Goal: Find specific page/section: Find specific page/section

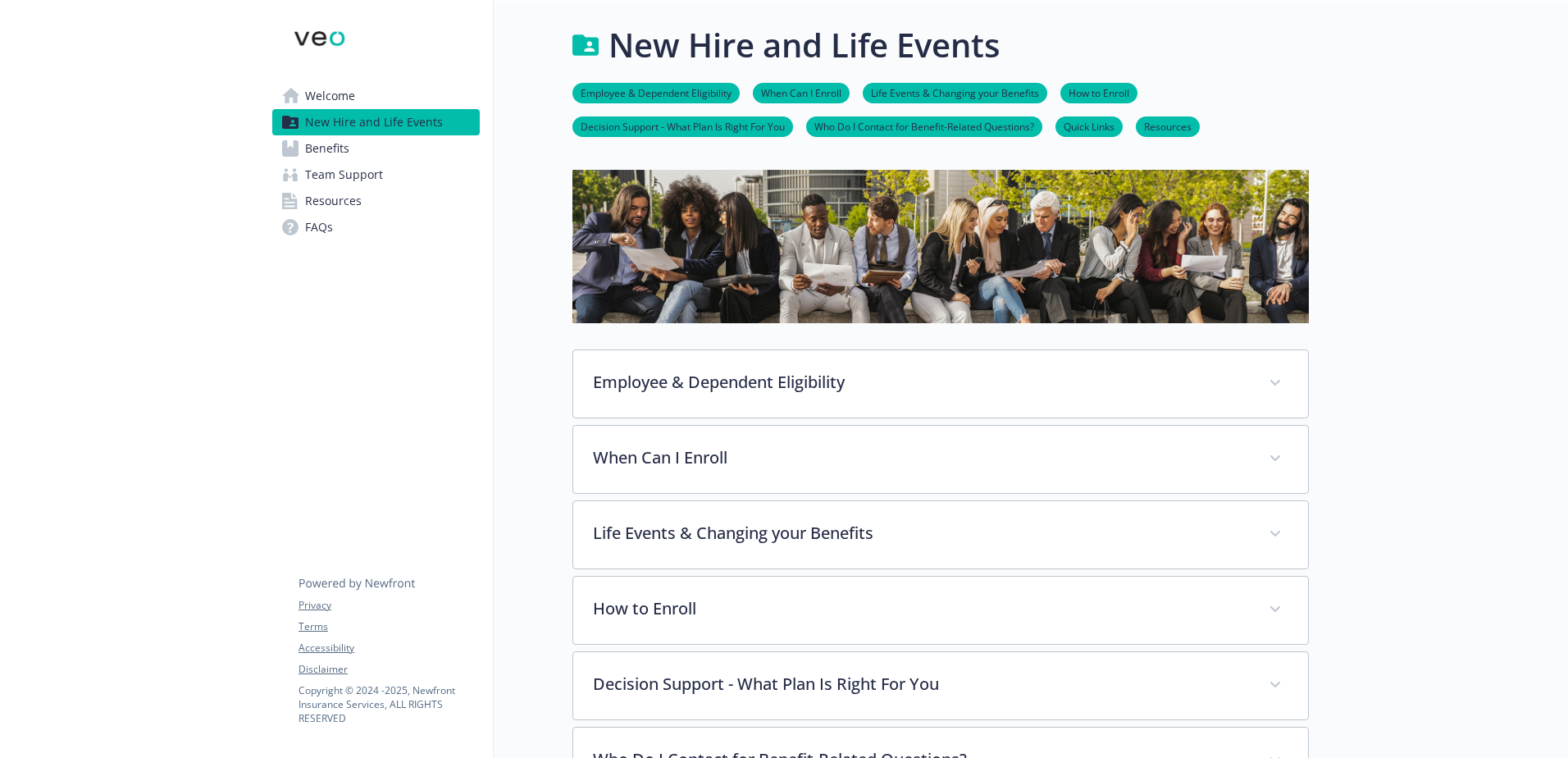
click at [297, 150] on icon at bounding box center [290, 148] width 16 height 16
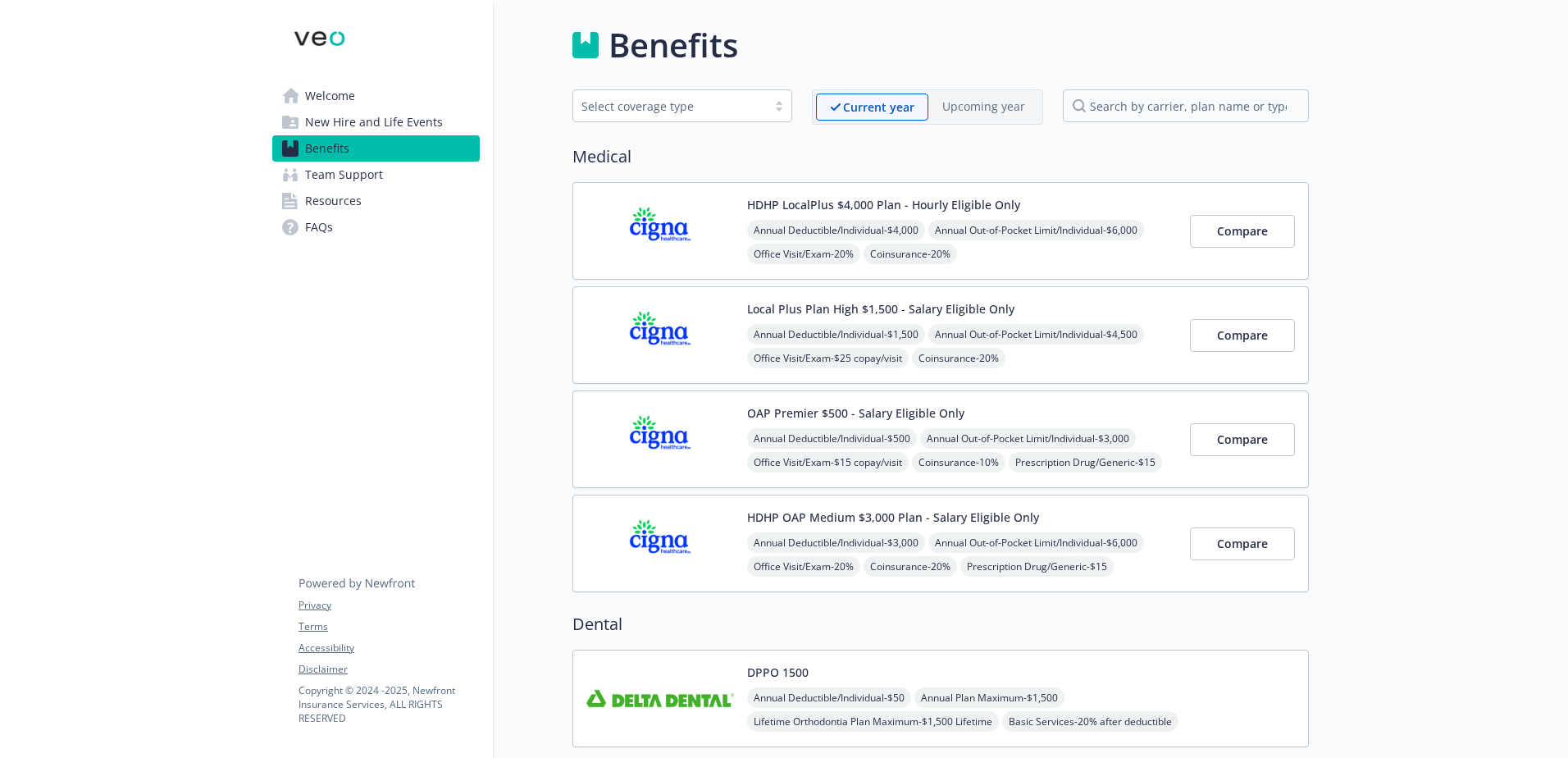
scroll to position [164, 0]
